Goal: Information Seeking & Learning: Compare options

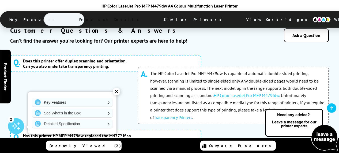
scroll to position [2699, 0]
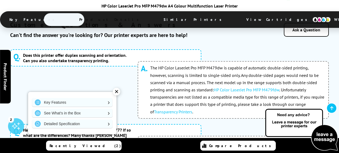
click at [260, 149] on link "Compare Products" at bounding box center [237, 145] width 75 height 10
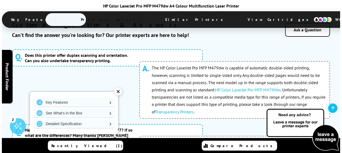
scroll to position [2693, 0]
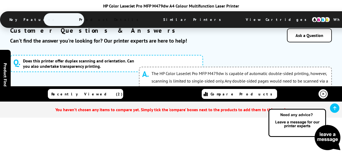
click at [257, 147] on section "Recently Viewed (2) Compare Products You haven’t chosen any items to compare ye…" at bounding box center [171, 119] width 342 height 67
drag, startPoint x: 193, startPoint y: 121, endPoint x: 125, endPoint y: 65, distance: 88.6
click at [194, 117] on section "Recently Viewed (2) Compare Products You haven’t chosen any items to compare ye…" at bounding box center [171, 119] width 342 height 67
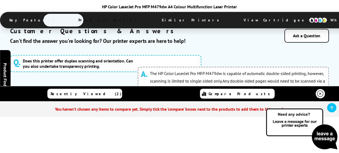
scroll to position [2699, 0]
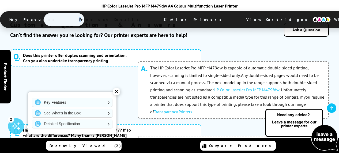
drag, startPoint x: 75, startPoint y: 18, endPoint x: 47, endPoint y: 2, distance: 32.0
click at [54, 11] on div "Key Features Product Details Similar Printers View Cartridges What’s in the Box…" at bounding box center [239, 19] width 478 height 17
